Goal: Contribute content

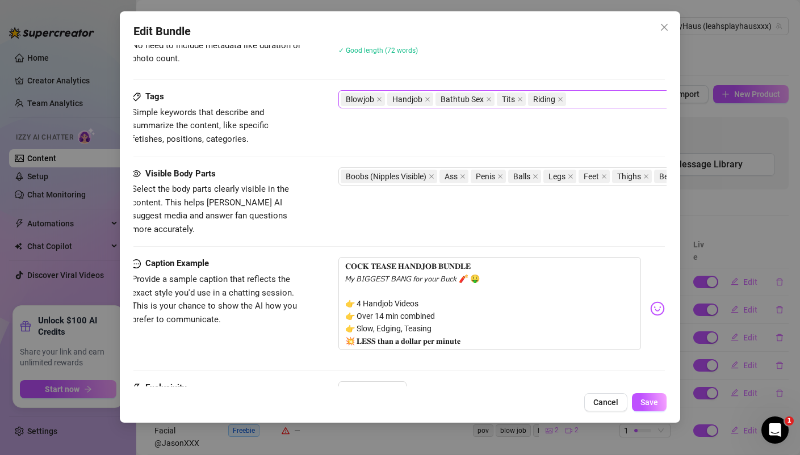
scroll to position [589, 2]
drag, startPoint x: 476, startPoint y: 325, endPoint x: 288, endPoint y: 224, distance: 213.4
click at [476, 326] on textarea "𝐂𝐎𝐂𝐊 𝐓𝐄𝐀𝐒𝐄 𝐇𝐀𝐍𝐃𝐉𝐎𝐁 𝐁𝐔𝐍𝐃𝐋𝐄 𝘔𝘺 𝘉𝘐𝘎𝘎𝘌𝘚𝘛 𝘉𝘈𝘕𝘎 𝘧𝘰𝘳 𝘺𝘰𝘶𝘳 𝘉𝘶𝘤𝘬 🧨 🤑 👉 4 Handjob Videos …" at bounding box center [489, 302] width 302 height 93
drag, startPoint x: 476, startPoint y: 326, endPoint x: 348, endPoint y: 331, distance: 128.4
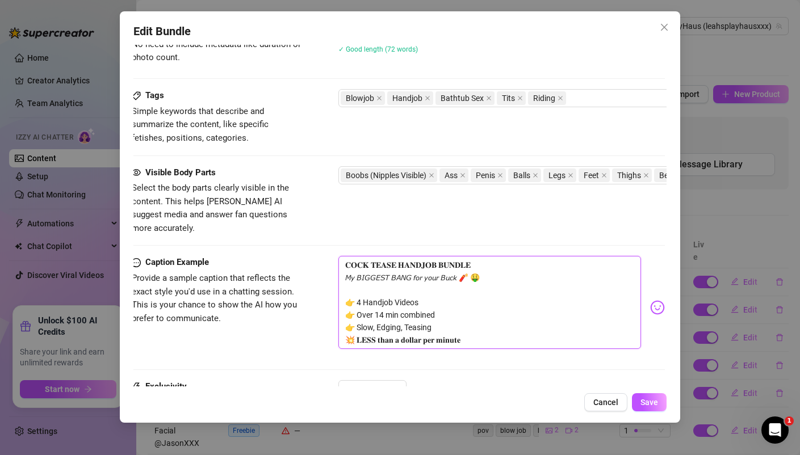
click at [348, 331] on textarea "𝐂𝐎𝐂𝐊 𝐓𝐄𝐀𝐒𝐄 𝐇𝐀𝐍𝐃𝐉𝐎𝐁 𝐁𝐔𝐍𝐃𝐋𝐄 𝘔𝘺 𝘉𝘐𝘎𝘎𝘌𝘚𝘛 𝘉𝘈𝘕𝘎 𝘧𝘰𝘳 𝘺𝘰𝘶𝘳 𝘉𝘶𝘤𝘬 🧨 🤑 👉 4 Handjob Videos …" at bounding box center [489, 302] width 302 height 93
type textarea "𝐂𝐎𝐂𝐊 𝐓𝐄𝐀𝐒𝐄 𝐇𝐀𝐍𝐃𝐉𝐎𝐁 𝐁𝐔𝐍𝐃𝐋𝐄 𝘔𝘺 𝘉𝘐𝘎𝘎𝘌𝘚𝘛 𝘉𝘈𝘕𝘎 𝘧𝘰𝘳 𝘺𝘰𝘶𝘳 𝘉𝘶𝘤𝘬 🧨 🤑 👉 4 Handjob Videos …"
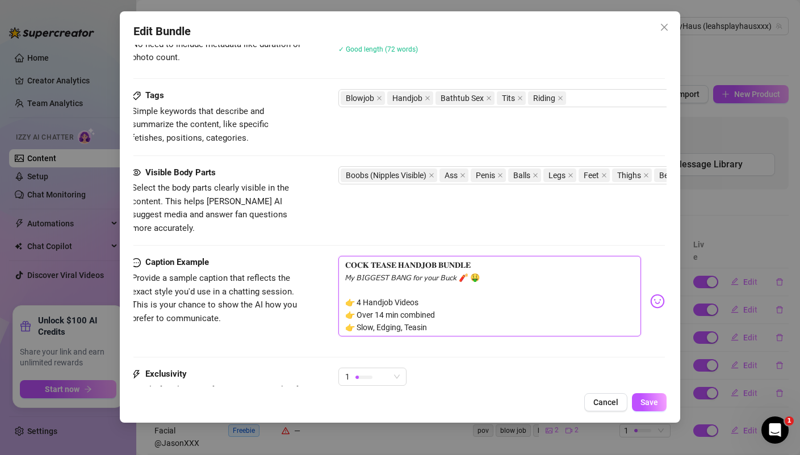
type textarea "𝐂𝐎𝐂𝐊 𝐓𝐄𝐀𝐒𝐄 𝐇𝐀𝐍𝐃𝐉𝐎𝐁 𝐁𝐔𝐍𝐃𝐋𝐄 𝘔𝘺 𝘉𝘐𝘎𝘎𝘌𝘚𝘛 𝘉𝘈𝘕𝘎 𝘧𝘰𝘳 𝘺𝘰𝘶𝘳 𝘉𝘶𝘤𝘬 🧨 🤑 👉 4 Handjob Videos …"
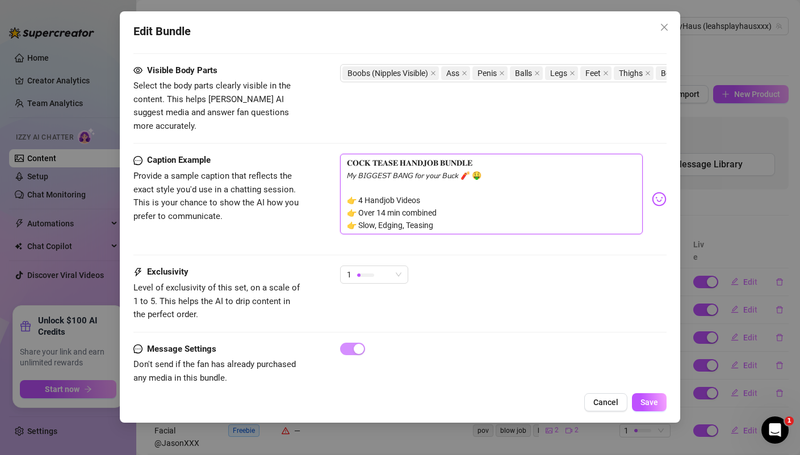
scroll to position [696, 0]
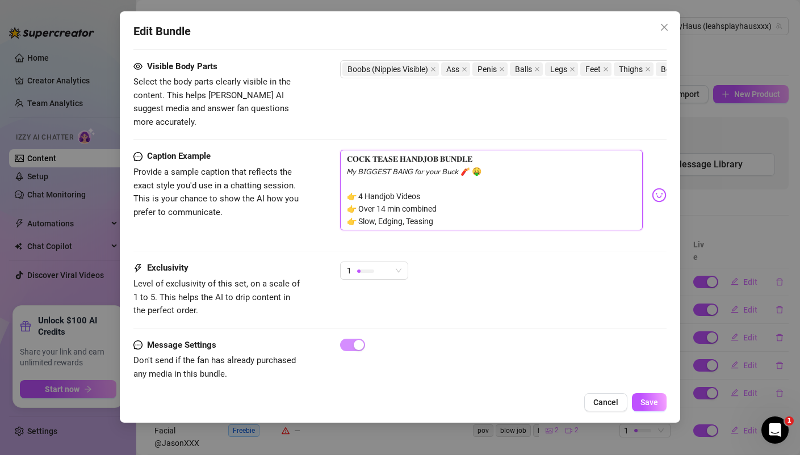
type textarea "𝐂𝐎𝐂𝐊 𝐓𝐄𝐀𝐒𝐄 𝐇𝐀𝐍𝐃𝐉𝐎𝐁 𝐁𝐔𝐍𝐃𝐋𝐄 𝘔𝘺 𝘉𝘐𝘎𝘎𝘌𝘚𝘛 𝘉𝘈𝘕𝘎 𝘧𝘰𝘳 𝘺𝘰𝘶𝘳 𝘉𝘶𝘤𝘬 🧨 🤑 👉 4 Handjob Videos …"
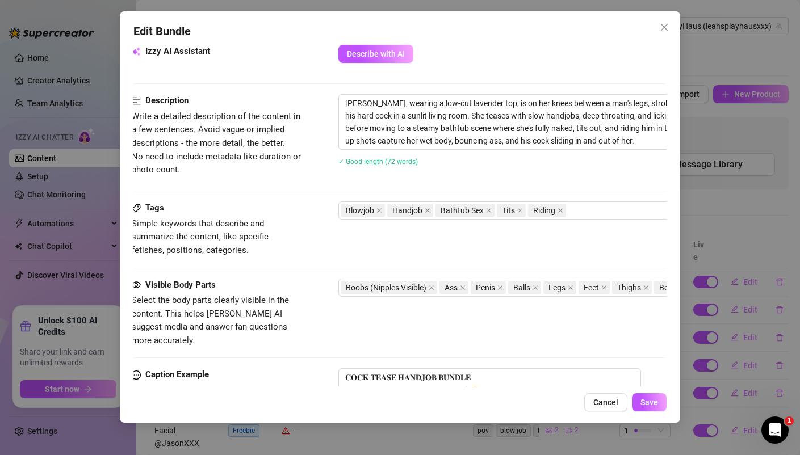
scroll to position [476, 2]
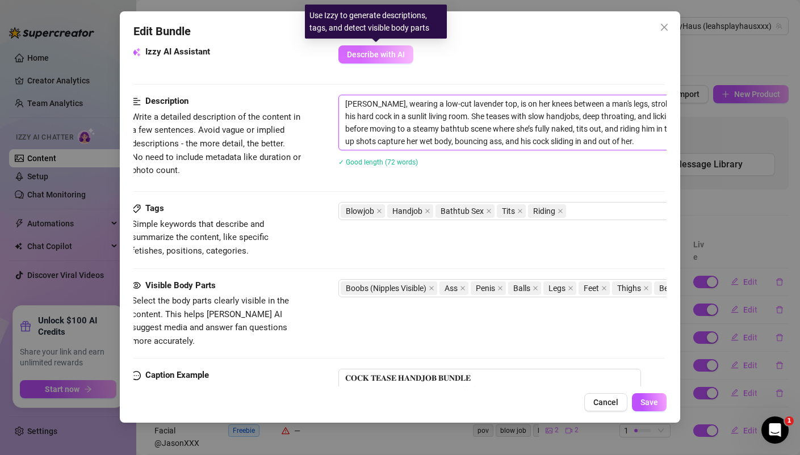
drag, startPoint x: 632, startPoint y: 140, endPoint x: 361, endPoint y: 52, distance: 284.6
click at [361, 52] on form "Account LeahsPlayHaus (@leahsplayhausxxx) Name Name is for your internal organi…" at bounding box center [398, 101] width 533 height 1039
type textarea "\"
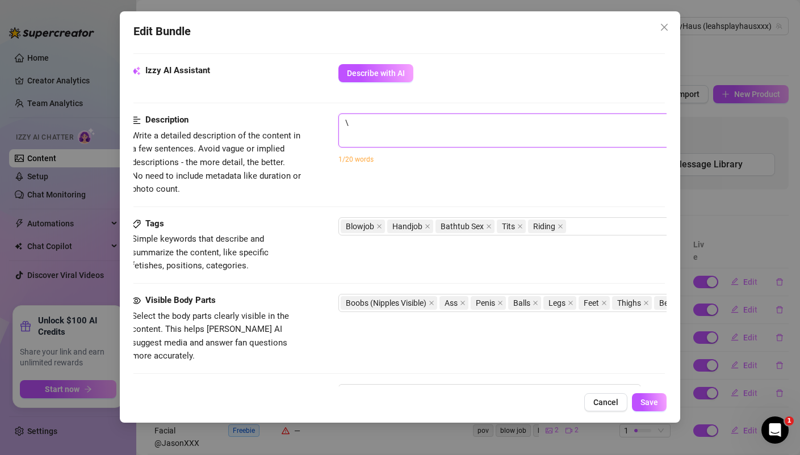
scroll to position [457, 2]
type textarea "\f"
type textarea "\fo"
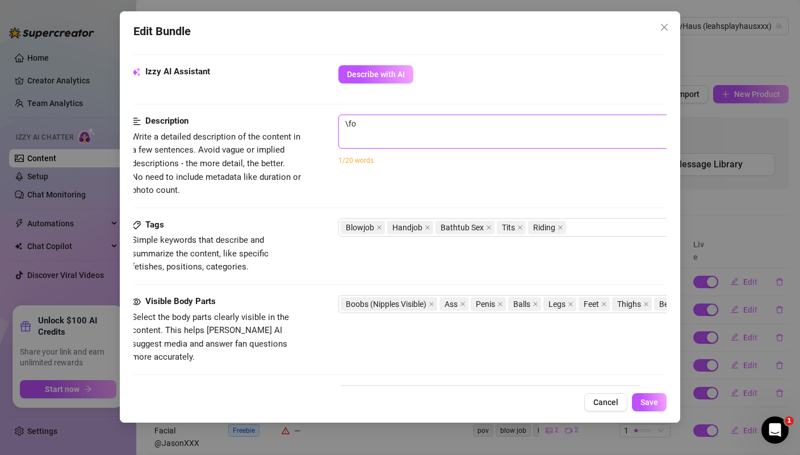
type textarea "\fou"
type textarea "\four"
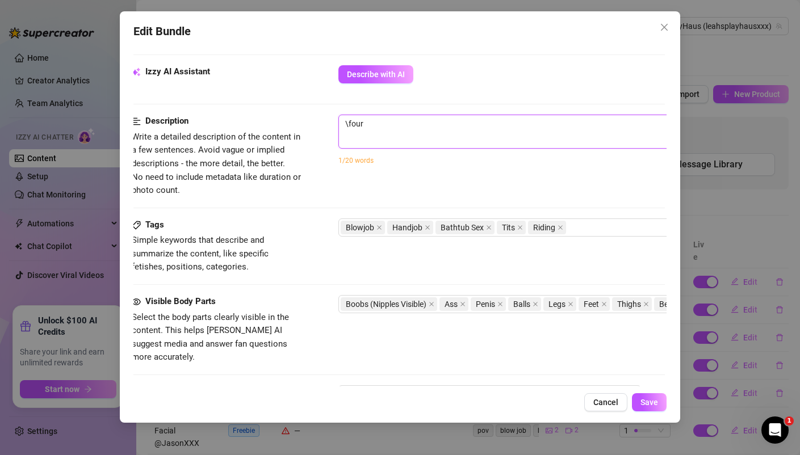
type textarea "\four"
type textarea "\fou"
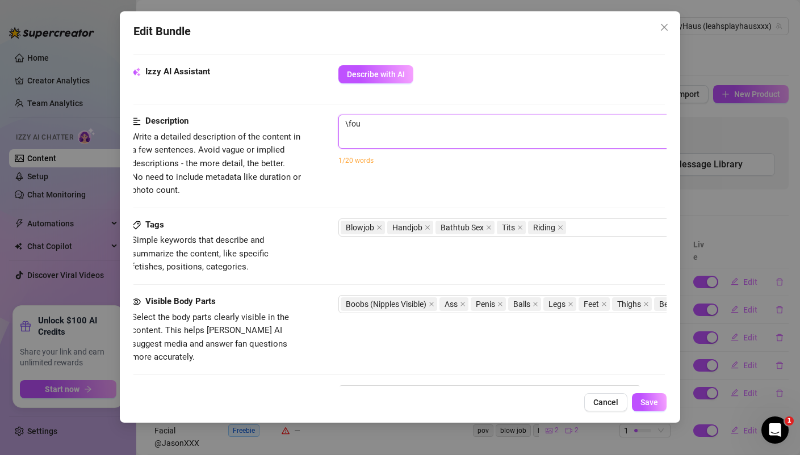
type textarea "\fo"
type textarea "\f"
type textarea "\"
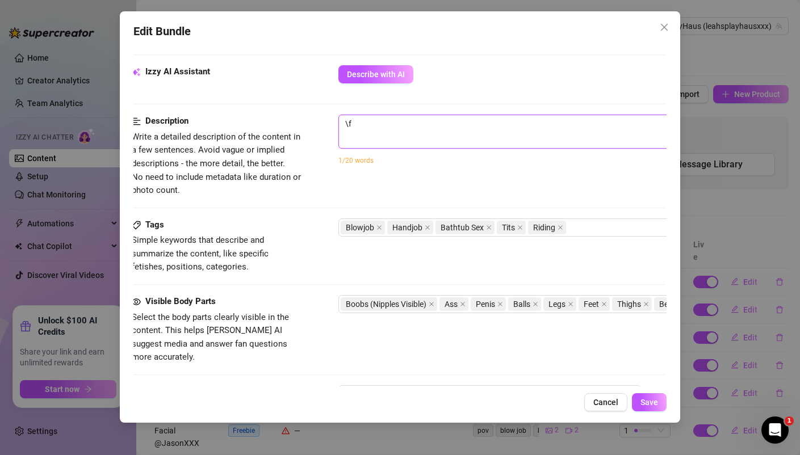
type textarea "\"
type textarea "Describe the content (media) in a few sentences"
type textarea "f"
type textarea "fo"
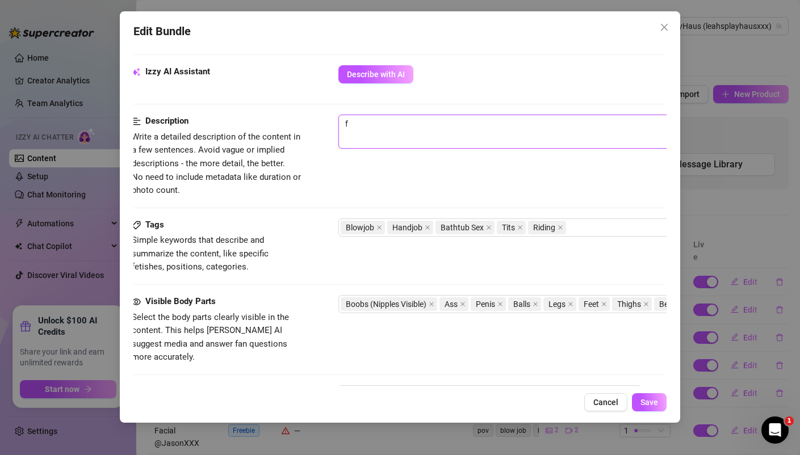
type textarea "fo"
type textarea "fou"
type textarea "four"
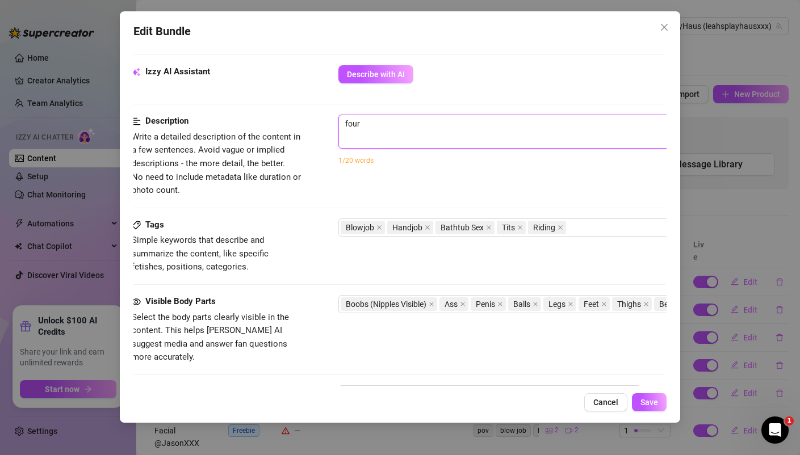
type textarea "four"
type textarea "four e"
type textarea "four ed"
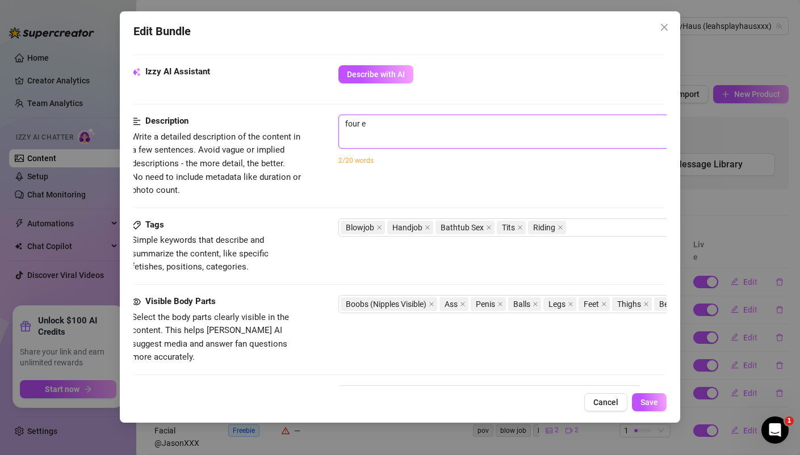
type textarea "four ed"
type textarea "four edg"
type textarea "four edgi"
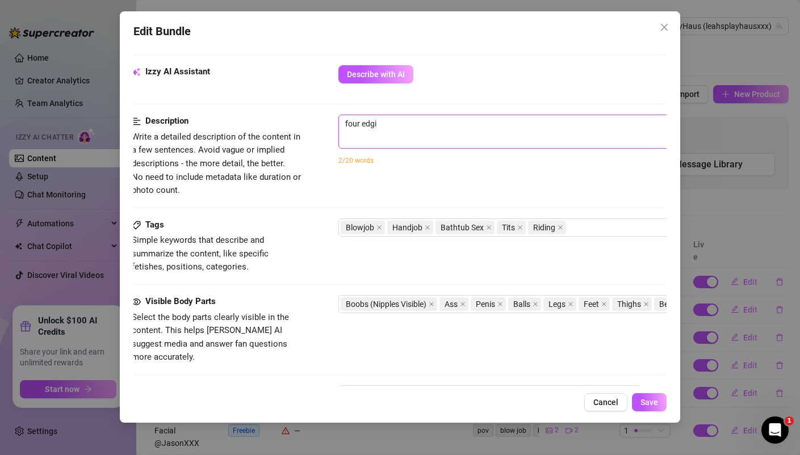
type textarea "four [PERSON_NAME]"
type textarea "four edging"
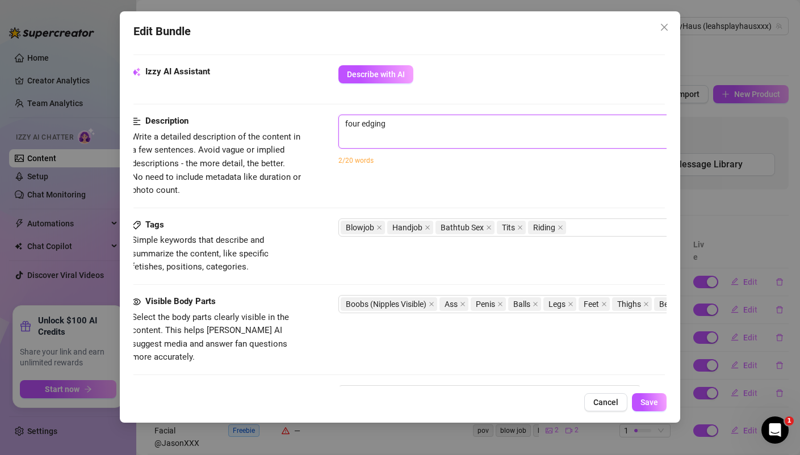
type textarea "four edging"
type textarea "four edging t"
type textarea "four edging te"
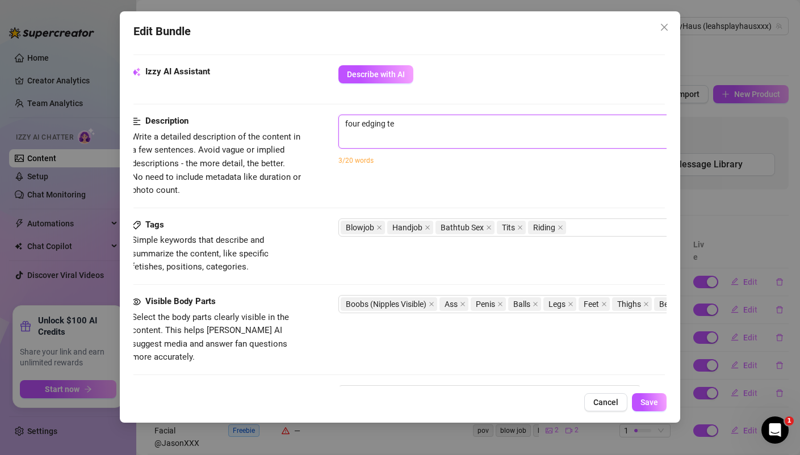
type textarea "four edging tea"
type textarea "four edging teas"
type textarea "four edging tease"
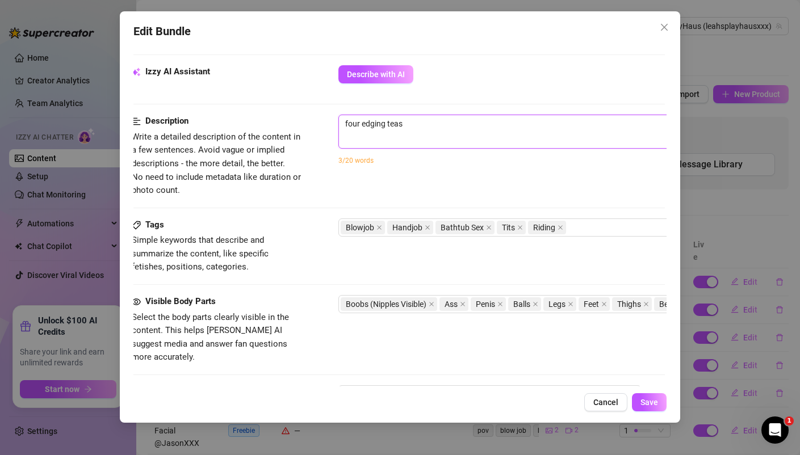
type textarea "four edging tease"
type textarea "four edging tease h"
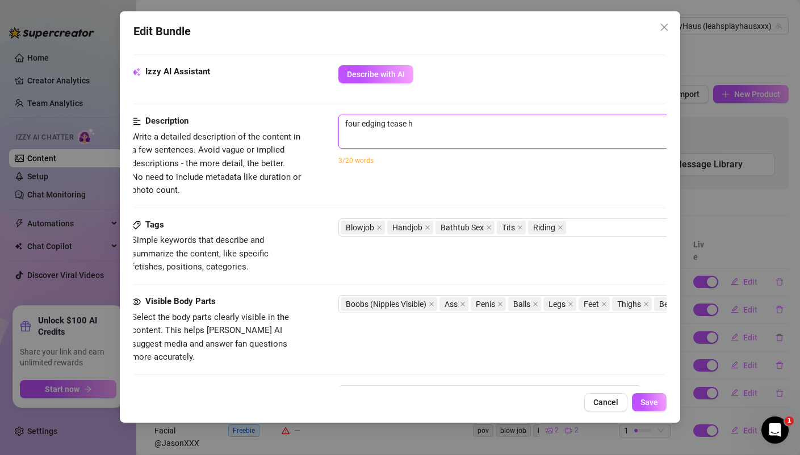
type textarea "four edging tease ha"
type textarea "four edging tease han"
type textarea "four edging tease hang"
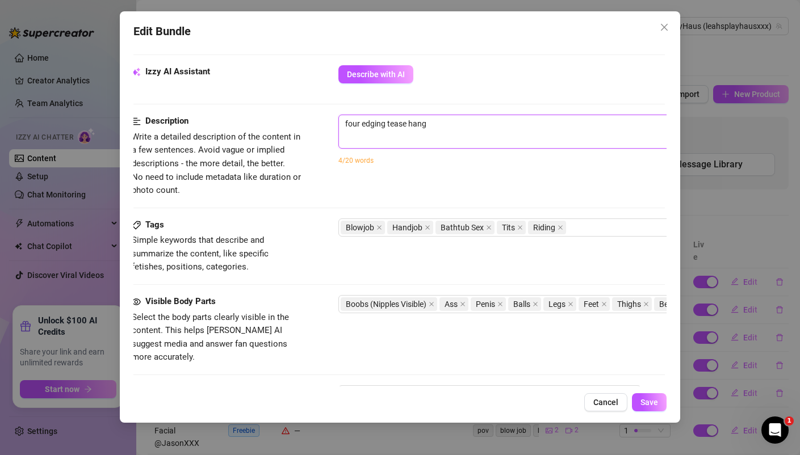
type textarea "four edging tease hang"
type textarea "four edging tease hang j"
type textarea "four edging tease hang [PERSON_NAME]"
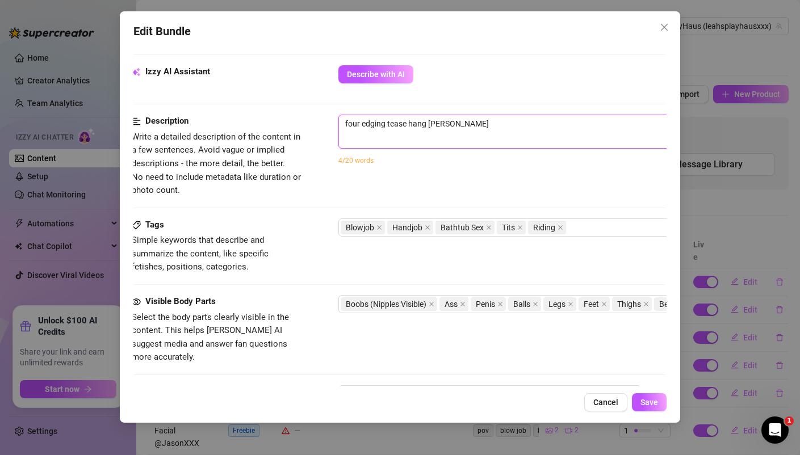
type textarea "four edging tease hang job"
type textarea "four edging tease hang job v"
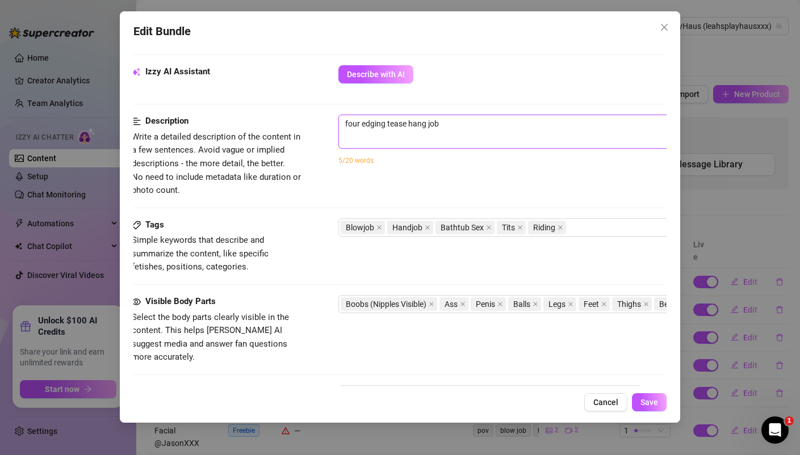
type textarea "four edging tease hang job v"
type textarea "four edging tease hang job vi"
type textarea "four edging tease hang job vid"
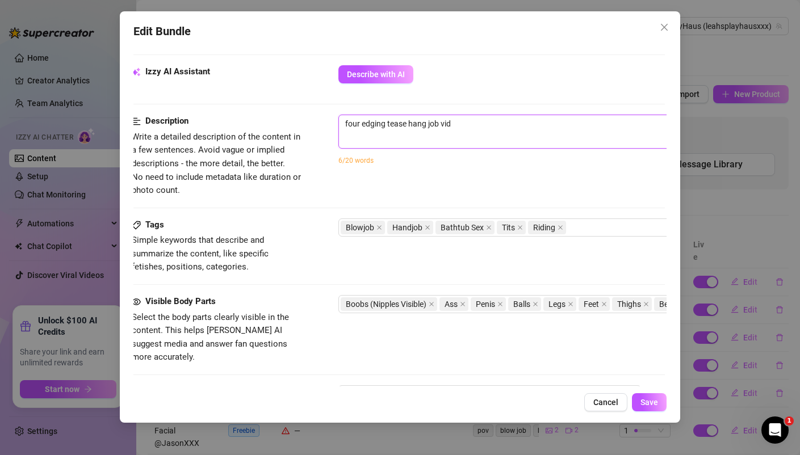
type textarea "four edging tease hang job vide"
type textarea "four edging tease hang job video"
type textarea "four edging tease hang job videos"
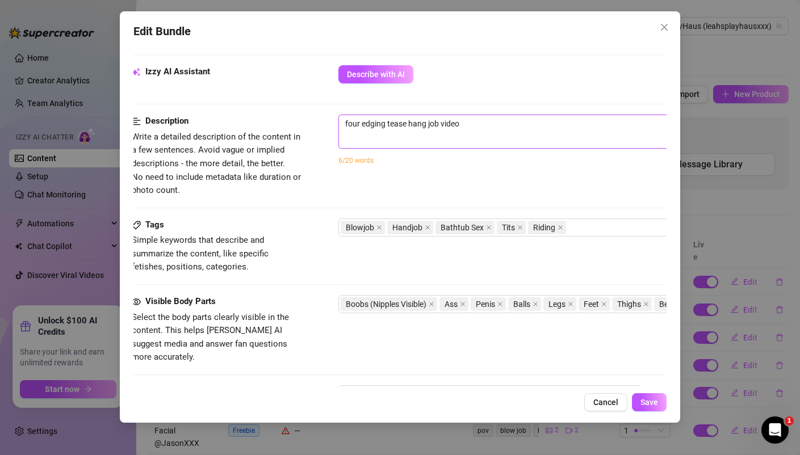
type textarea "four edging tease hang job videos"
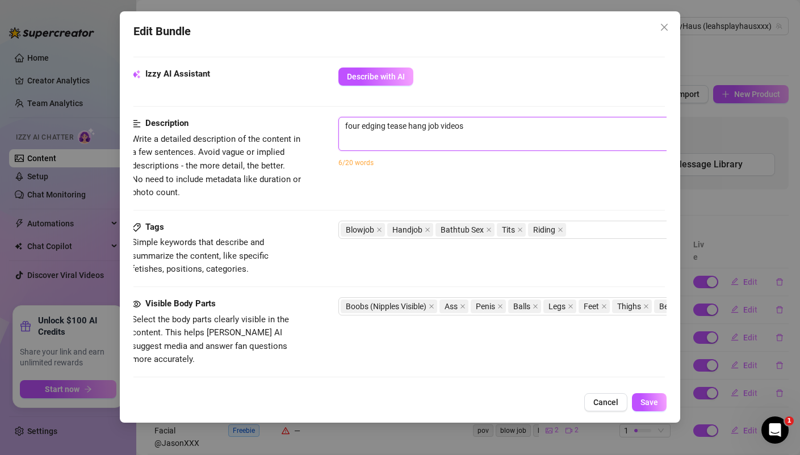
type textarea "four edging tease hang job videos"
type textarea "four edging tease hang job videos o"
type textarea "four edging tease hang job videos ov"
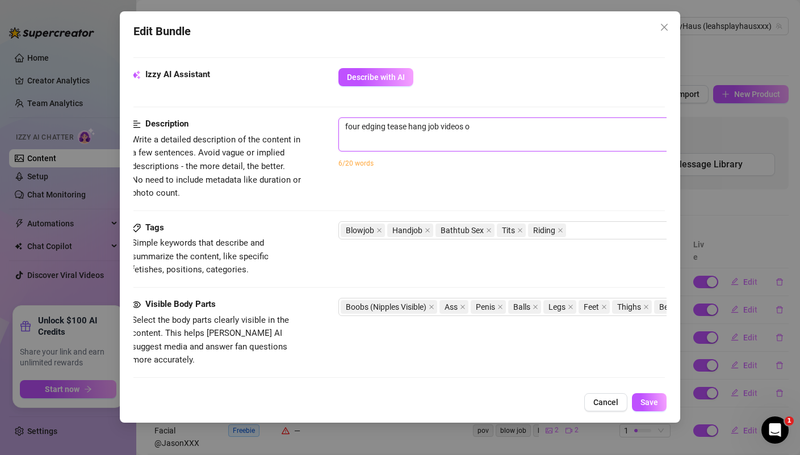
type textarea "four edging tease hang job videos ov"
type textarea "four edging tease hang job videos ove"
type textarea "four edging tease hang job videos over"
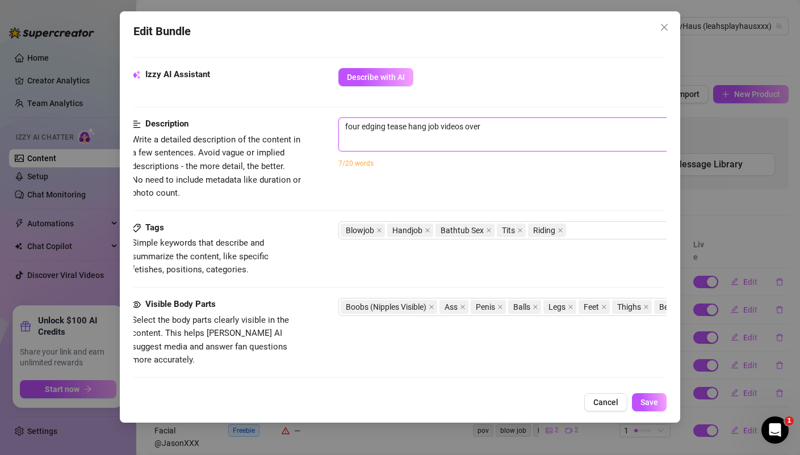
type textarea "four edging tease hang job videos over"
type textarea "four edging tease hang job videos over 1"
type textarea "four edging tease hang job videos over 14"
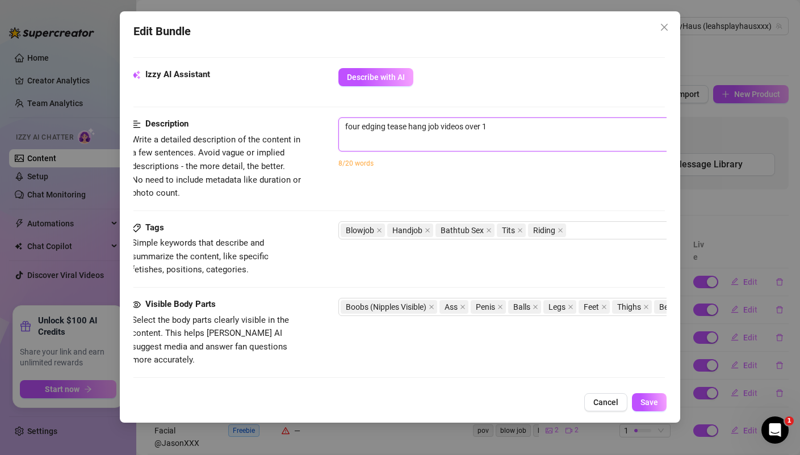
type textarea "four edging tease hang job videos over 14"
type textarea "four edging tease hang job videos over 14 m"
type textarea "four edging tease hang job videos over 14 mi"
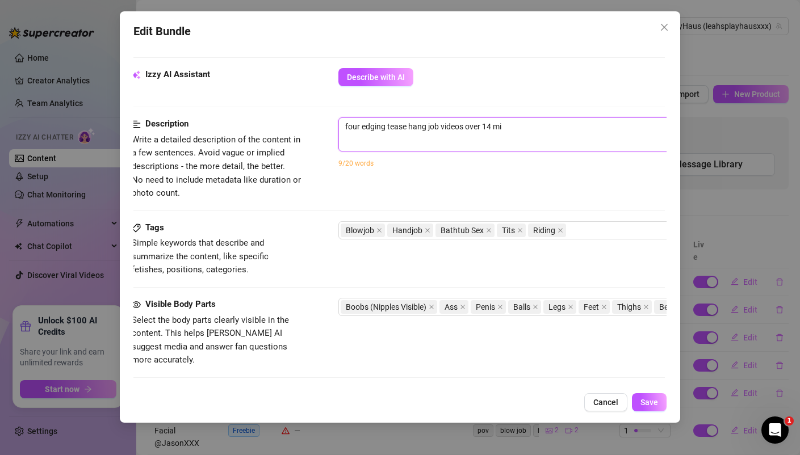
type textarea "four edging tease hang job videos over 14 min"
type textarea "four edging tease hang job videos over 14 min c"
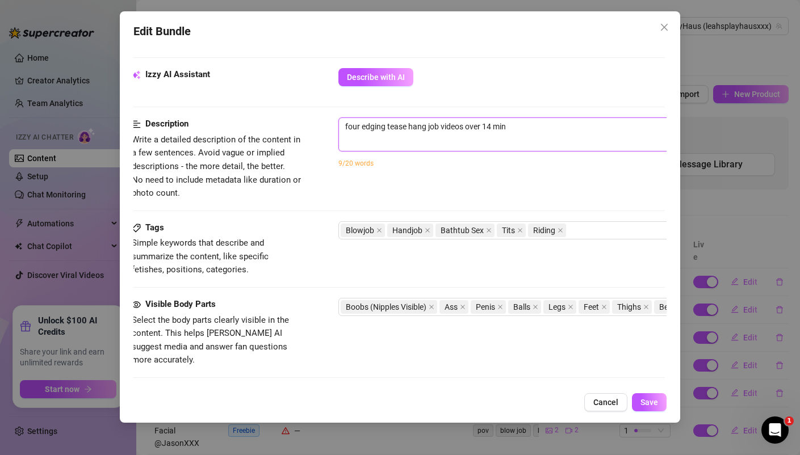
type textarea "four edging tease hang job videos over 14 min c"
type textarea "four edging tease hang job videos over 14 min co"
type textarea "four edging tease hang job videos over 14 min com"
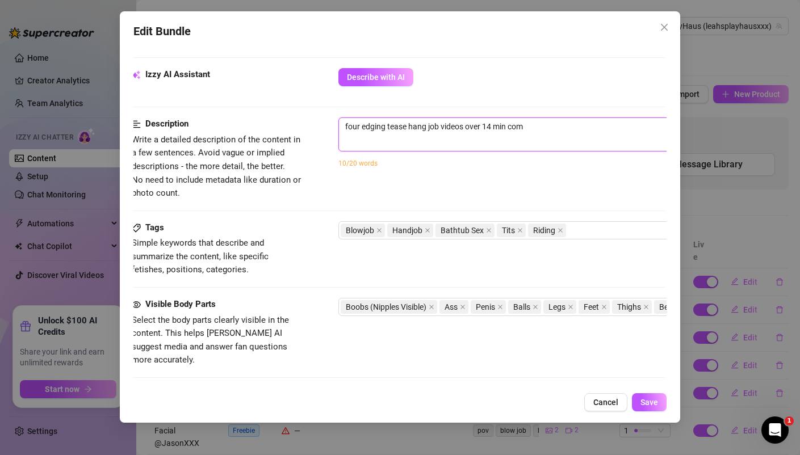
type textarea "four edging tease hang job videos over 14 min comb"
type textarea "four edging tease hang job videos over 14 min combi"
type textarea "four edging tease hang job videos over 14 min combin"
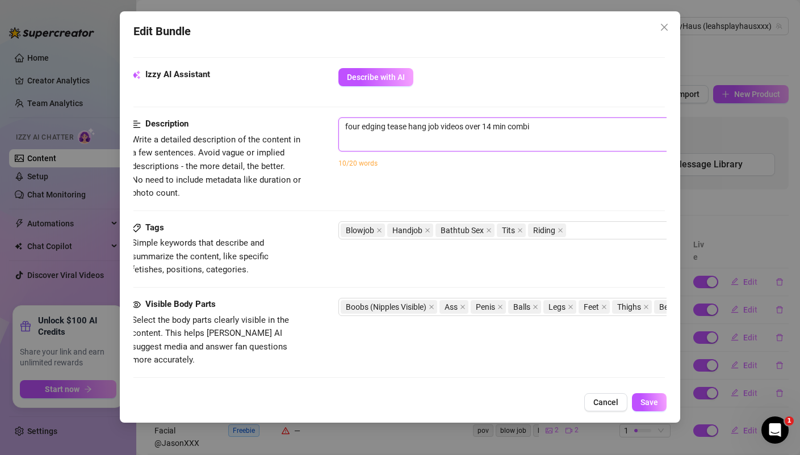
type textarea "four edging tease hang job videos over 14 min combin"
type textarea "four edging tease hang job videos over 14 min combinv"
type textarea "four edging tease hang job videos over 14 min combinve"
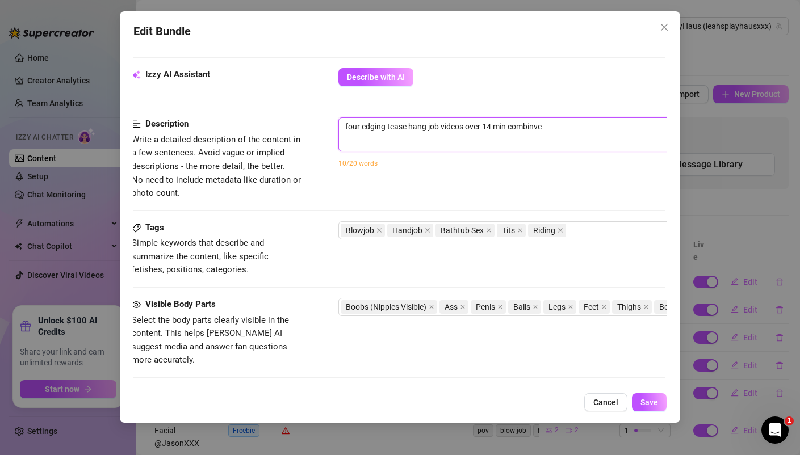
type textarea "four edging tease hang job videos over 14 min combinv"
type textarea "four edging tease hang job videos over 14 min combin"
type textarea "four edging tease hang job videos over 14 min combine"
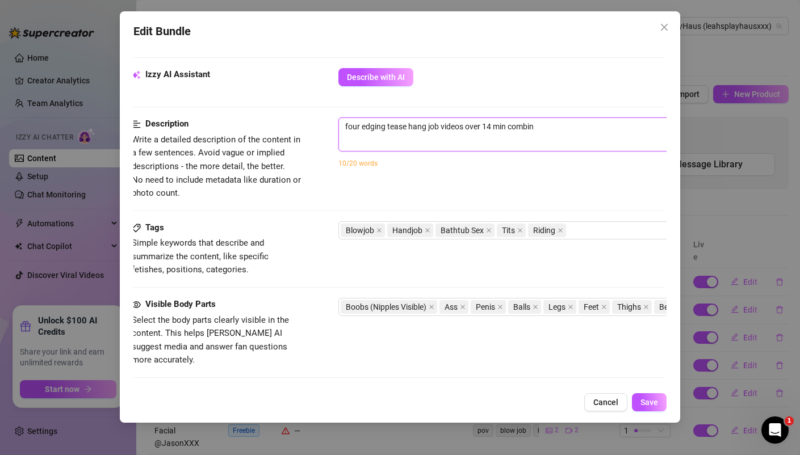
type textarea "four edging tease hang job videos over 14 min combine"
type textarea "four edging tease hang job videos over 14 min combined"
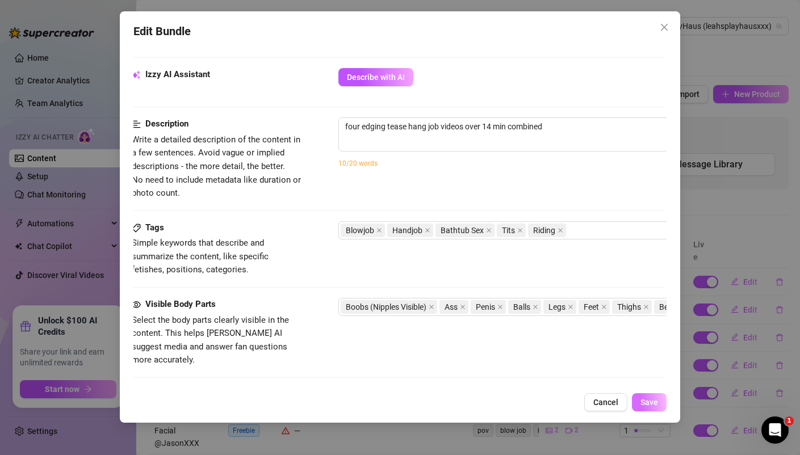
click at [650, 402] on span "Save" at bounding box center [650, 402] width 18 height 9
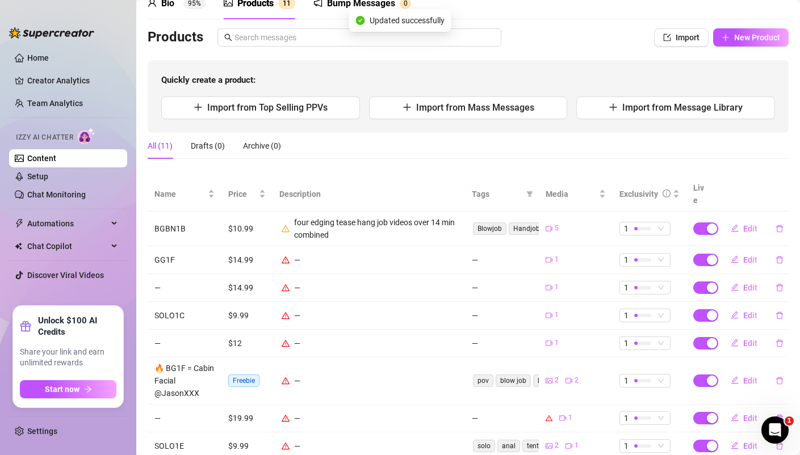
scroll to position [53, 0]
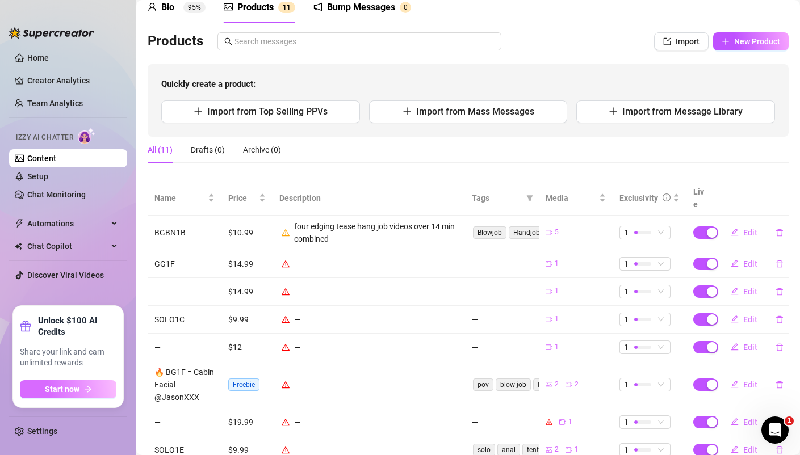
click at [81, 397] on button "Start now" at bounding box center [68, 389] width 97 height 18
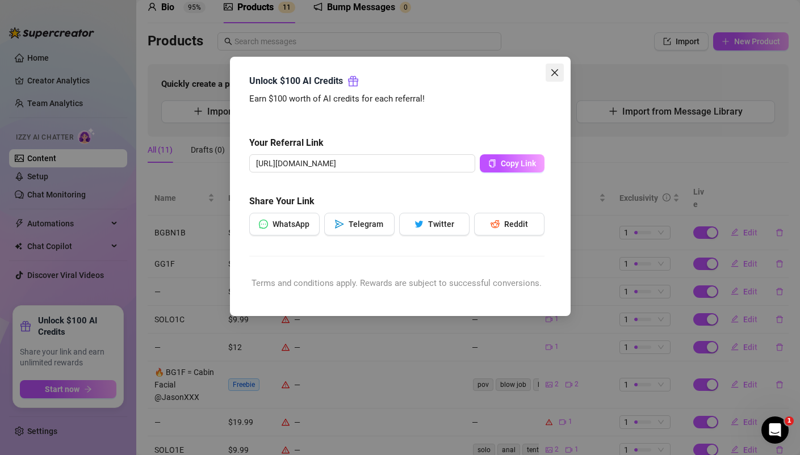
click at [559, 66] on button "Close" at bounding box center [555, 73] width 18 height 18
